Goal: Task Accomplishment & Management: Manage account settings

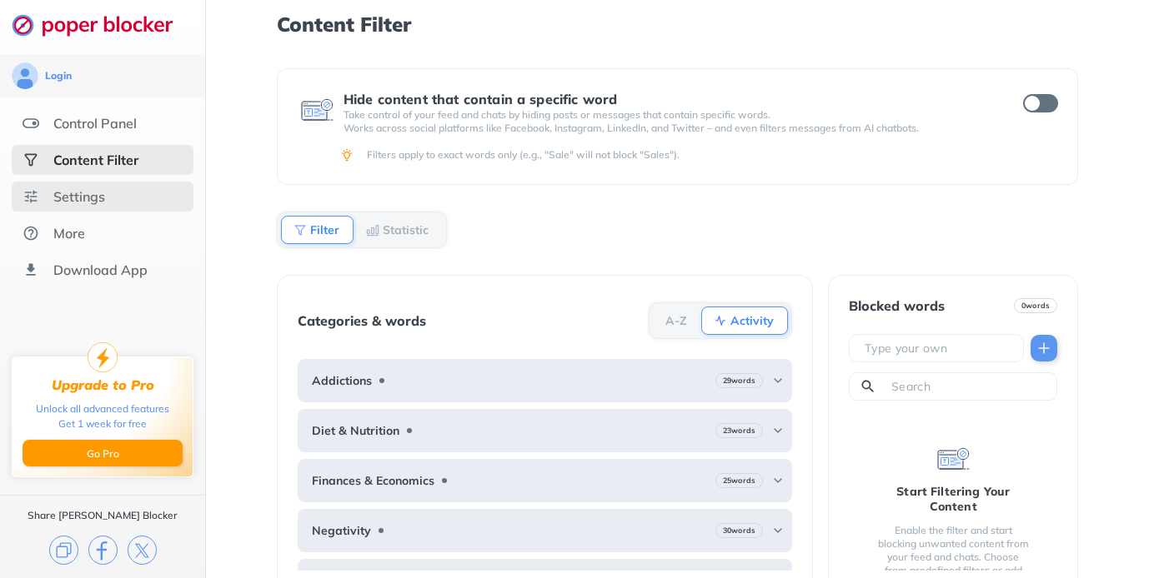
click at [95, 196] on div "Settings" at bounding box center [79, 196] width 52 height 17
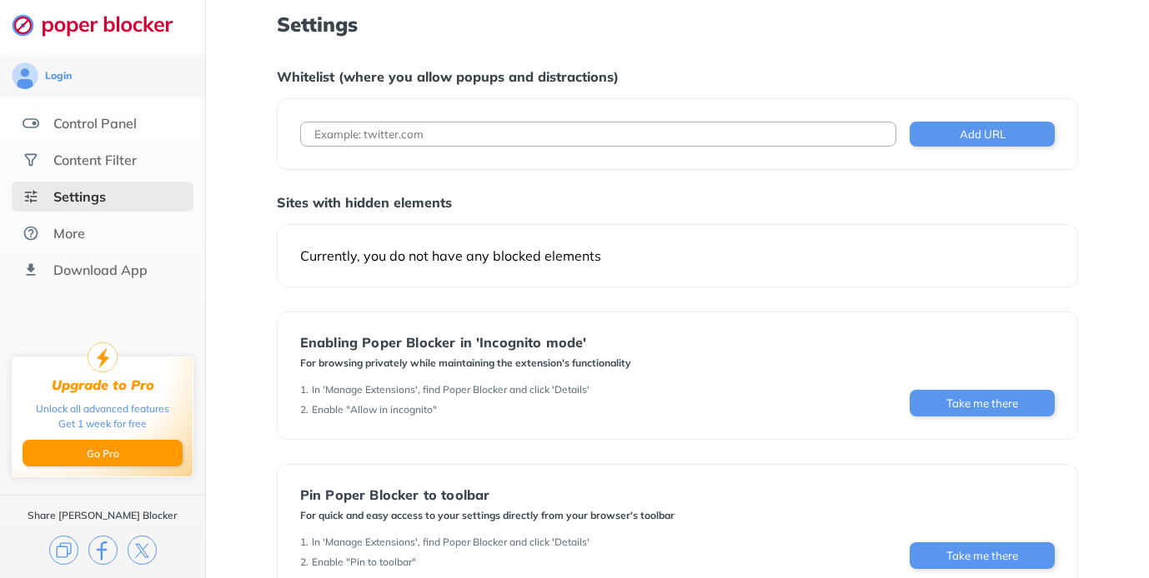
click at [388, 136] on input at bounding box center [598, 134] width 596 height 25
type input "[DOMAIN_NAME]"
click at [943, 138] on button "Add URL" at bounding box center [981, 134] width 145 height 25
